Goal: Task Accomplishment & Management: Manage account settings

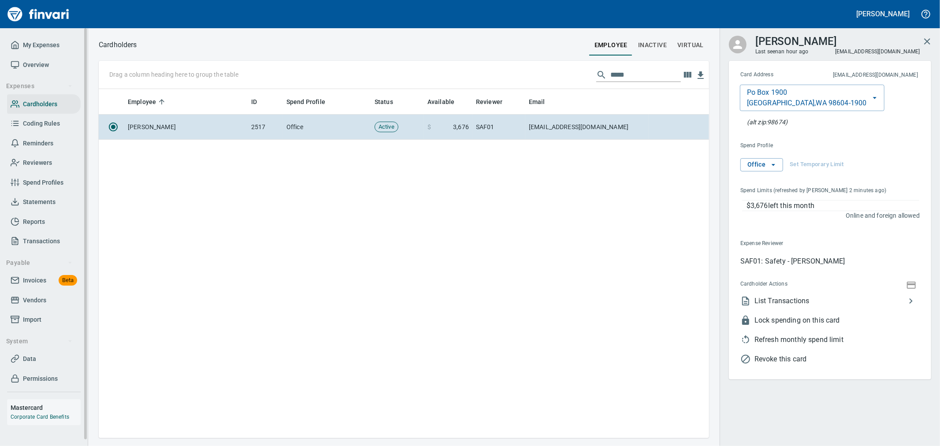
scroll to position [342, 603]
drag, startPoint x: 36, startPoint y: 316, endPoint x: 76, endPoint y: 325, distance: 41.2
click at [36, 316] on span "Import" at bounding box center [32, 319] width 19 height 11
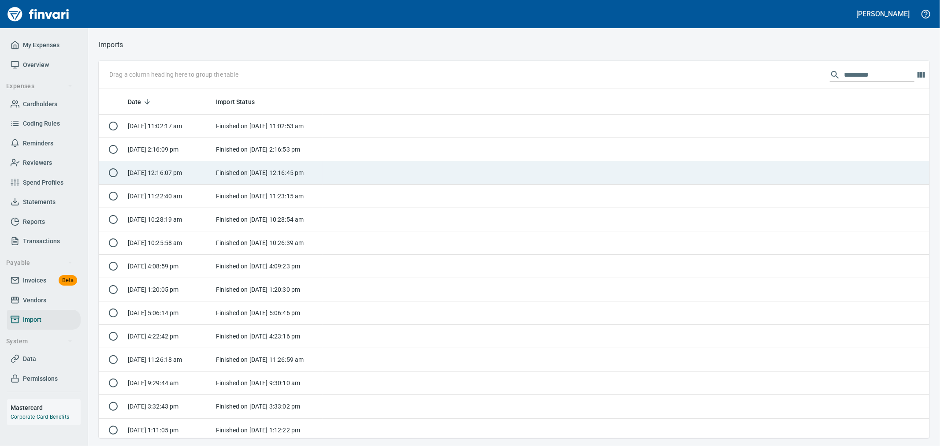
scroll to position [1, 1]
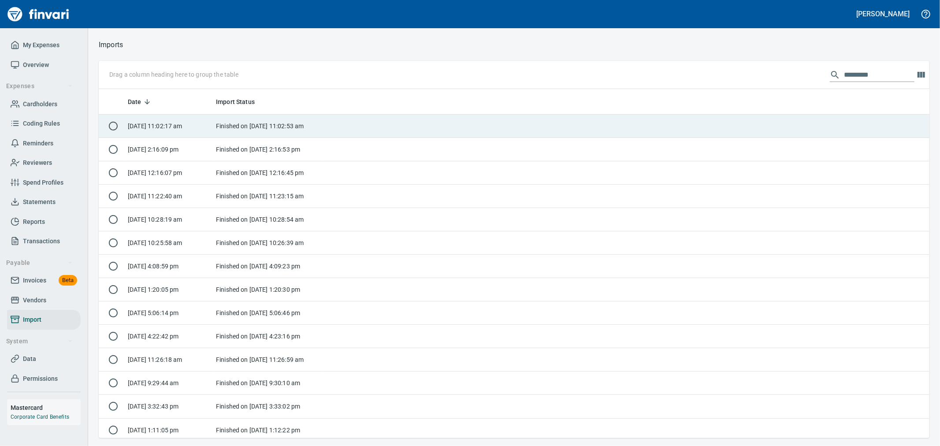
click at [343, 121] on td at bounding box center [626, 126] width 607 height 23
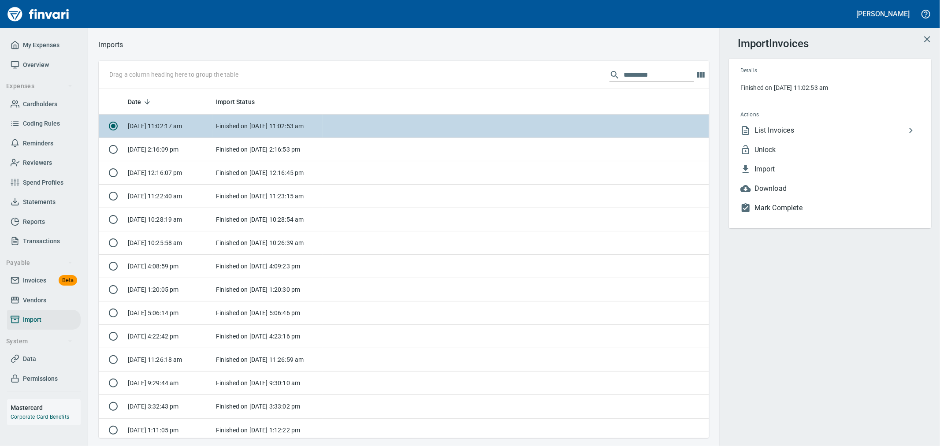
scroll to position [342, 596]
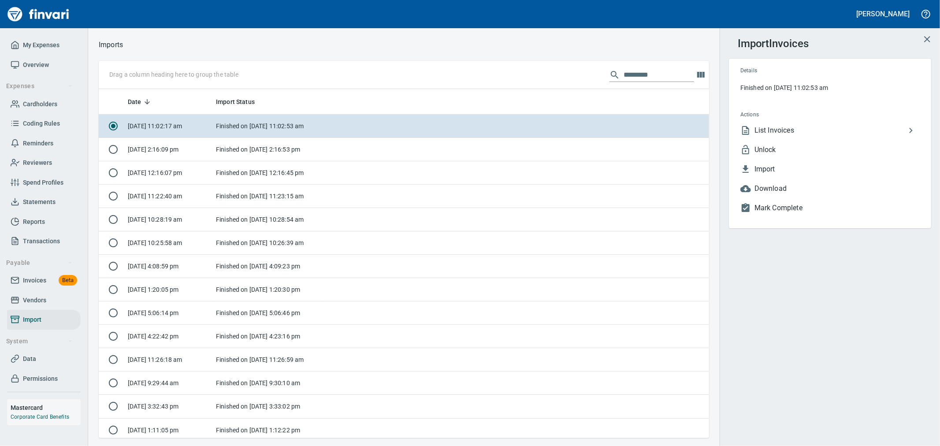
click at [779, 148] on span "Unlock" at bounding box center [837, 150] width 165 height 11
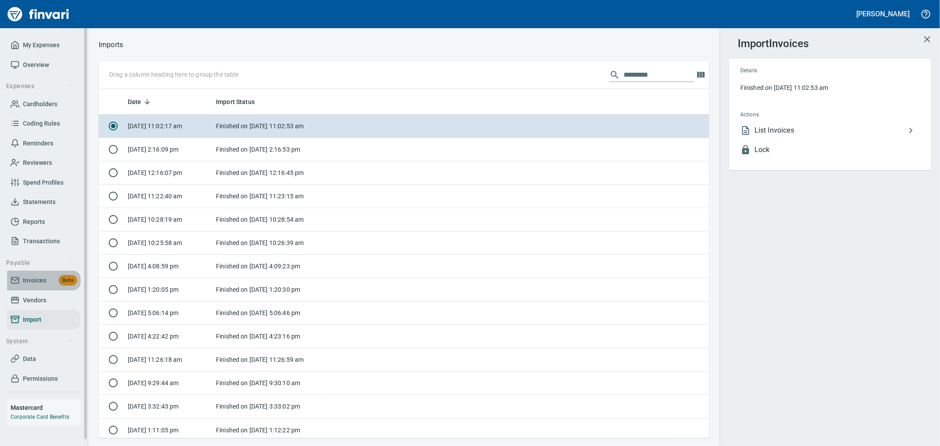
click at [41, 281] on span "Invoices" at bounding box center [34, 280] width 23 height 11
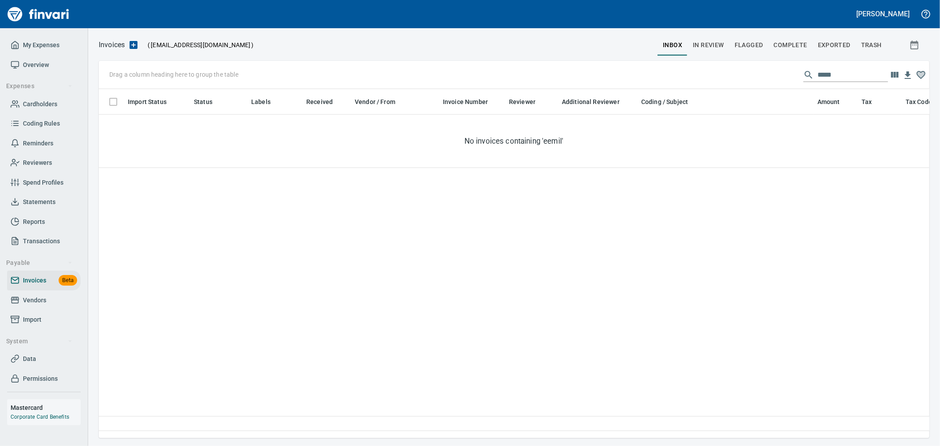
scroll to position [334, 823]
click at [804, 41] on span "Complete" at bounding box center [790, 45] width 33 height 11
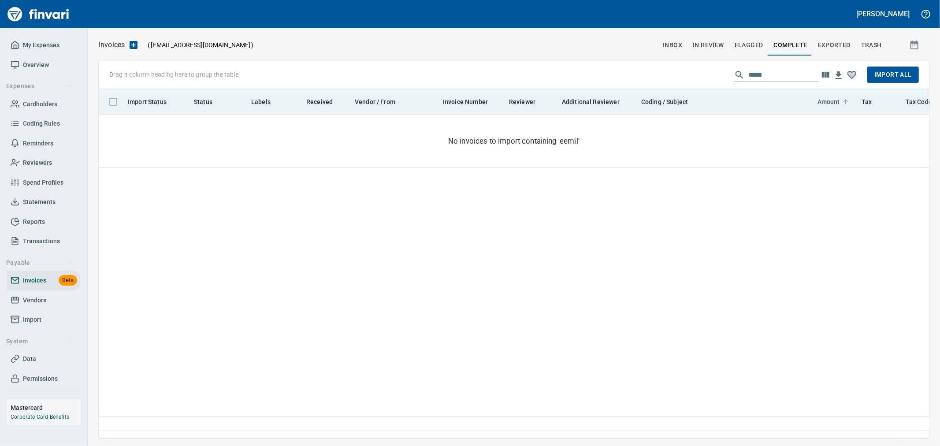
scroll to position [334, 823]
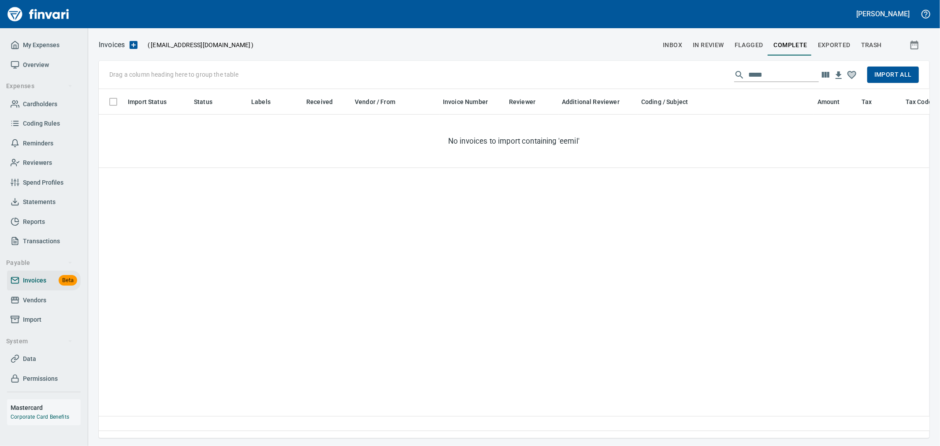
click at [786, 76] on input "*****" at bounding box center [783, 75] width 71 height 14
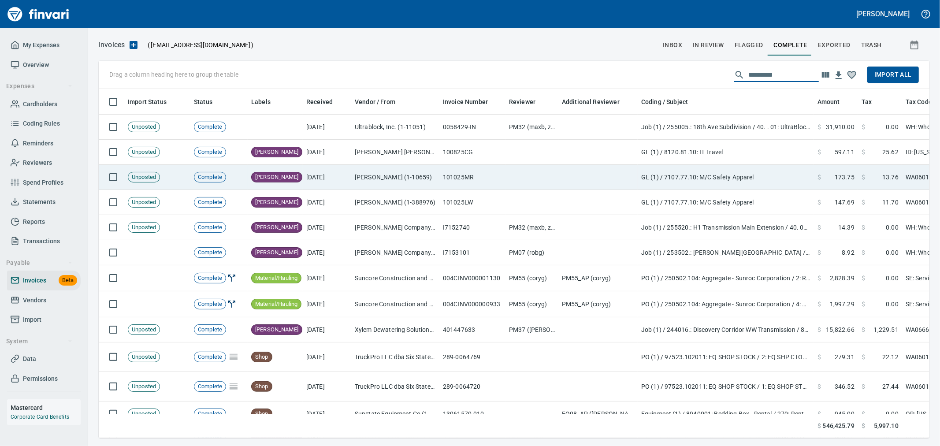
scroll to position [334, 816]
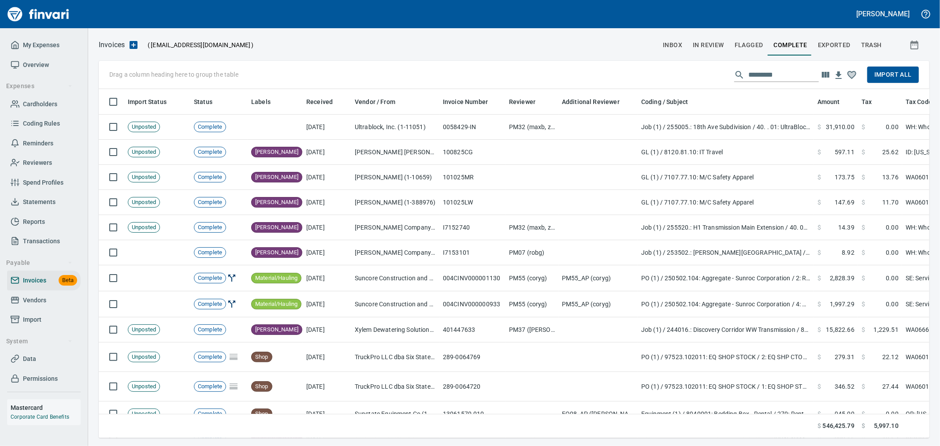
click at [777, 77] on input "text" at bounding box center [783, 75] width 71 height 14
paste input "*****"
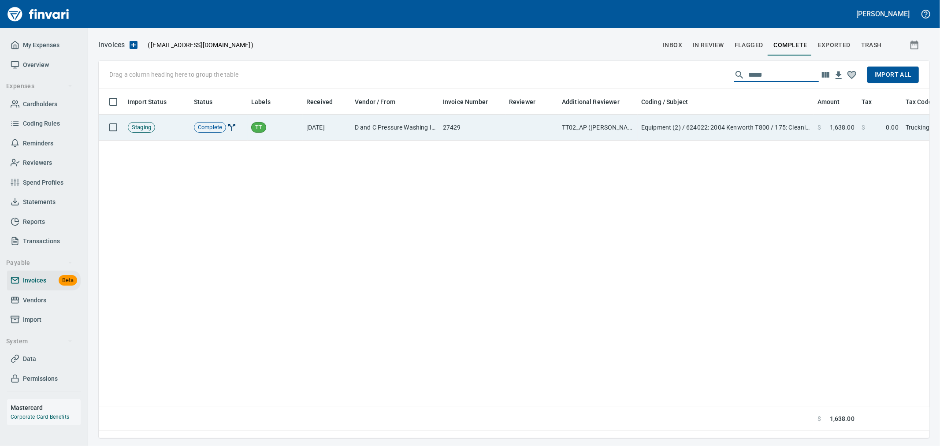
type input "*****"
click at [636, 129] on td "TT02_AP ([PERSON_NAME], [PERSON_NAME], norvellm)" at bounding box center [597, 128] width 79 height 26
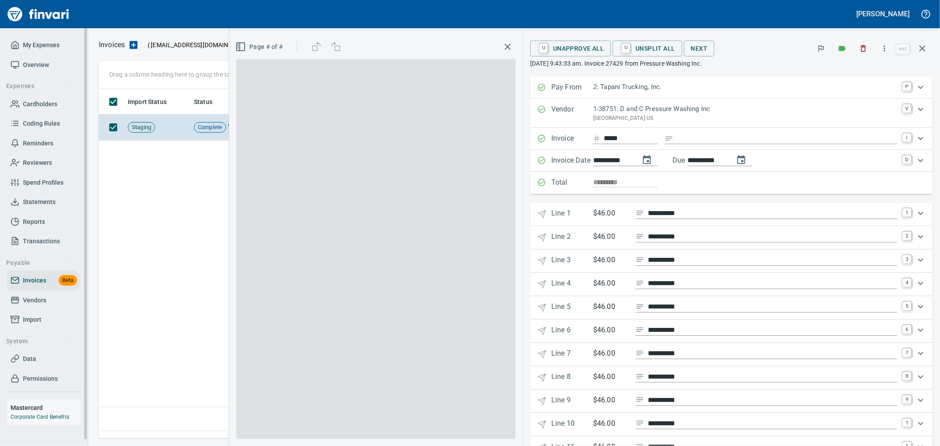
click at [587, 54] on span "U Unapprove All" at bounding box center [570, 48] width 67 height 15
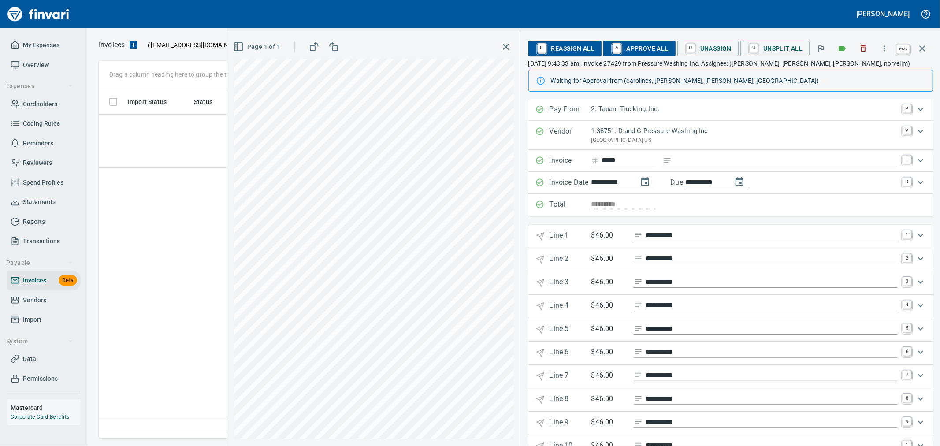
drag, startPoint x: 926, startPoint y: 49, endPoint x: 55, endPoint y: 335, distance: 916.7
click at [926, 49] on icon "button" at bounding box center [922, 48] width 11 height 11
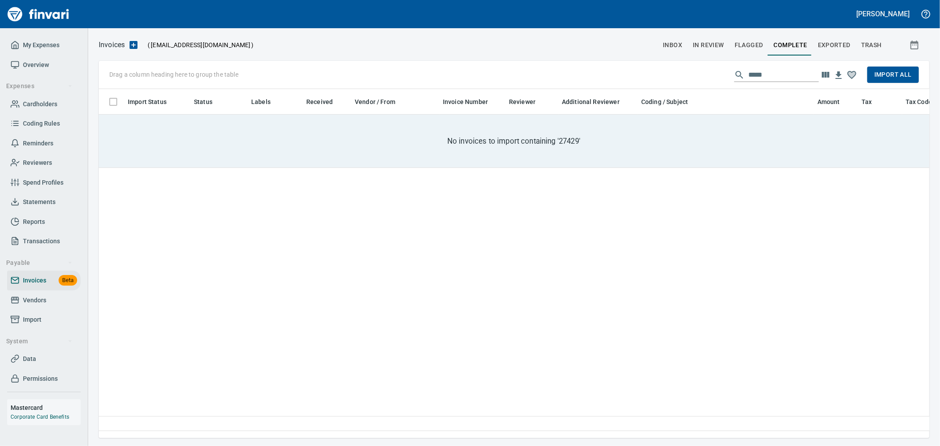
scroll to position [334, 823]
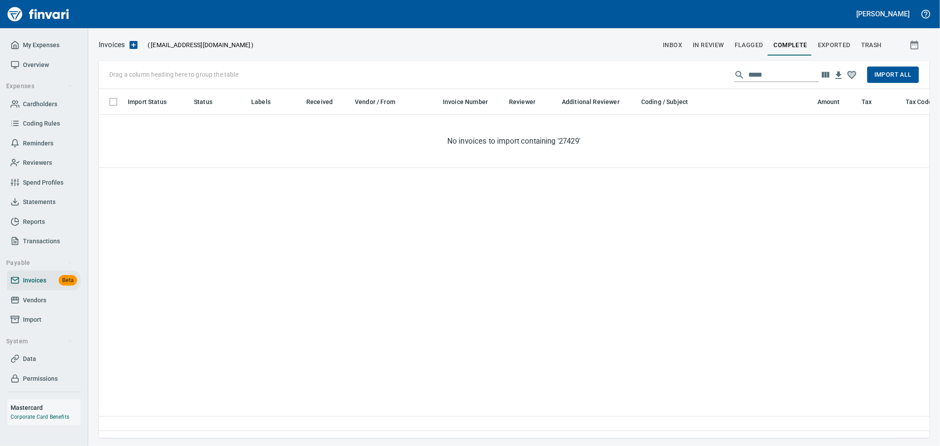
click at [765, 75] on input "*****" at bounding box center [783, 75] width 71 height 14
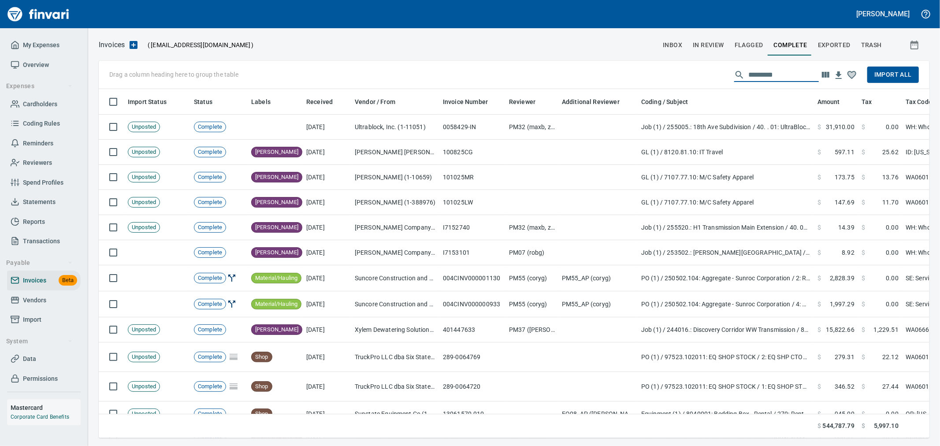
scroll to position [334, 816]
click at [891, 76] on span "Import All" at bounding box center [892, 74] width 37 height 11
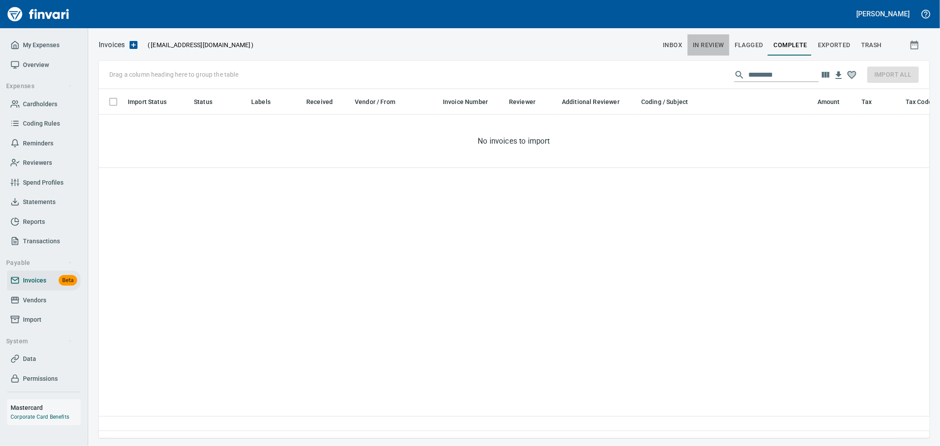
click at [707, 49] on span "In Review" at bounding box center [708, 45] width 31 height 11
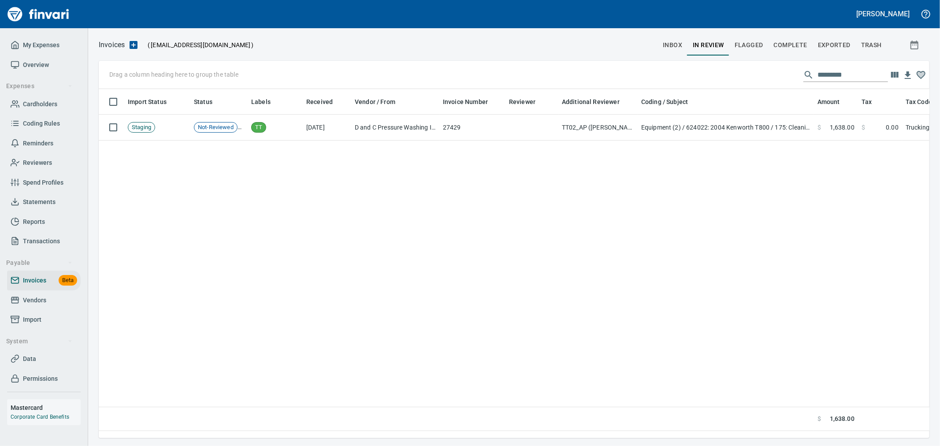
scroll to position [334, 823]
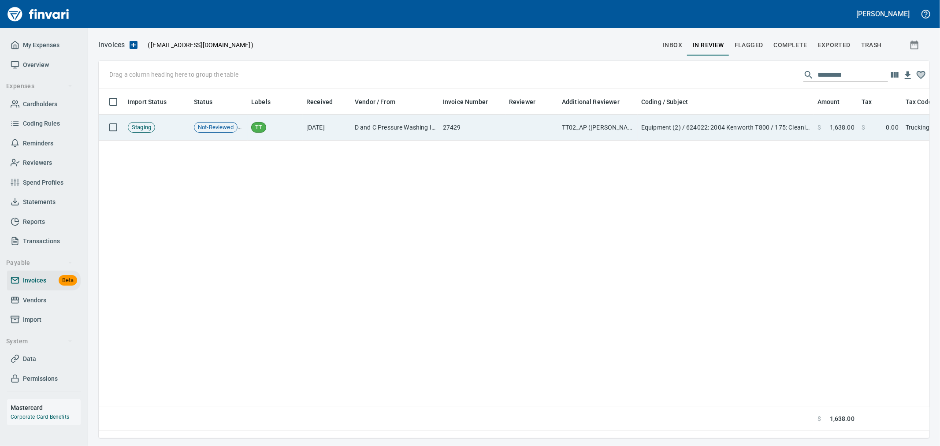
click at [473, 127] on td "27429" at bounding box center [472, 128] width 66 height 26
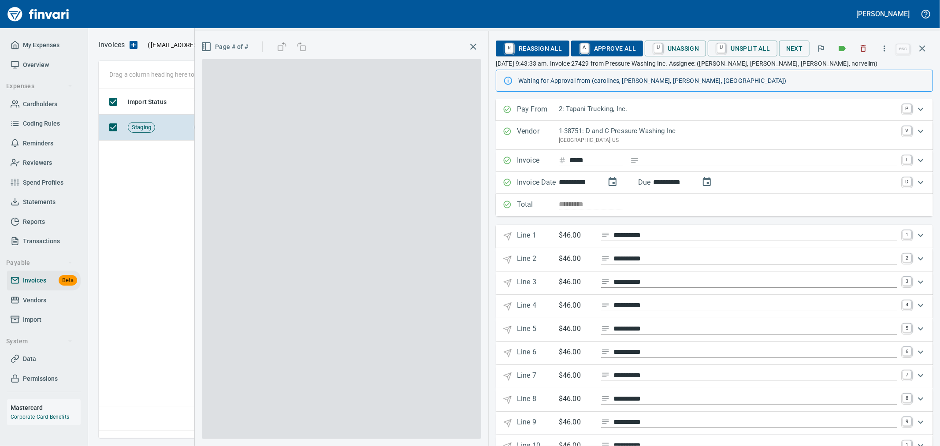
click at [595, 48] on span "A Approve All" at bounding box center [607, 48] width 58 height 15
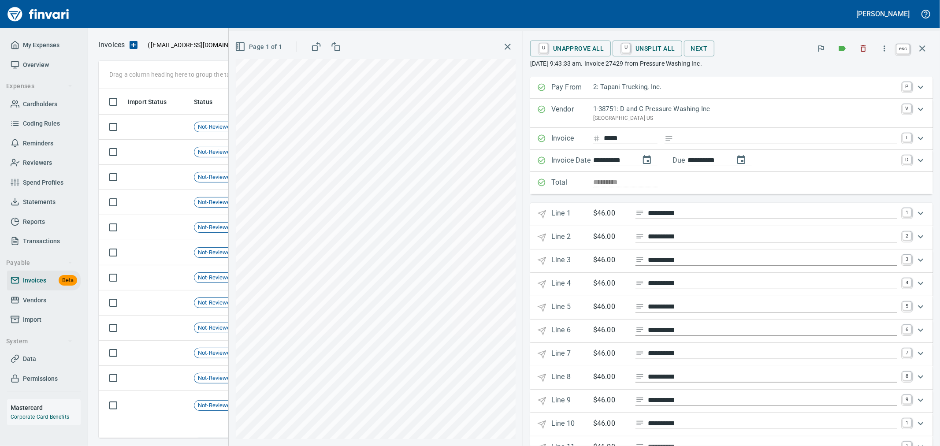
scroll to position [334, 816]
click at [923, 49] on icon "button" at bounding box center [922, 48] width 6 height 6
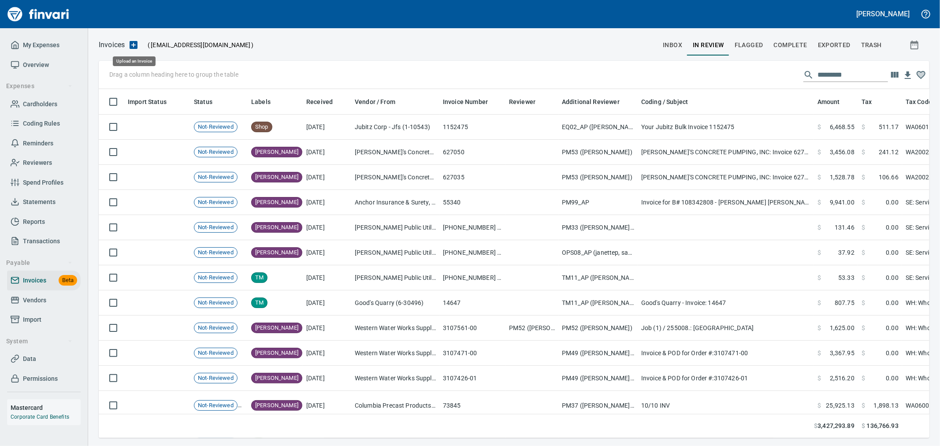
scroll to position [334, 816]
